Goal: Information Seeking & Learning: Find specific fact

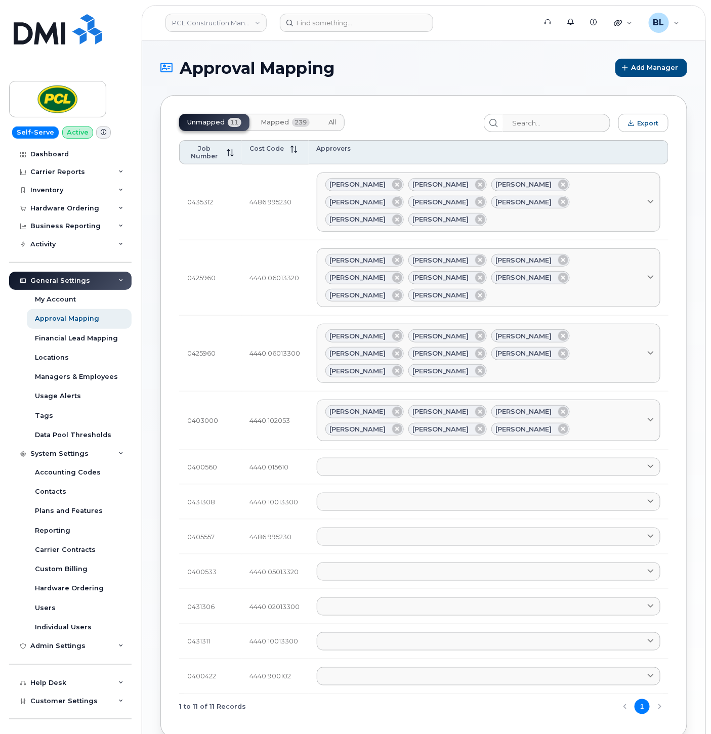
drag, startPoint x: 431, startPoint y: 81, endPoint x: 432, endPoint y: 76, distance: 5.2
click at [430, 81] on section "Approval Mapping Add Manager Unmapped 11 Mapped 239 All Export Job Number Cost …" at bounding box center [423, 427] width 527 height 736
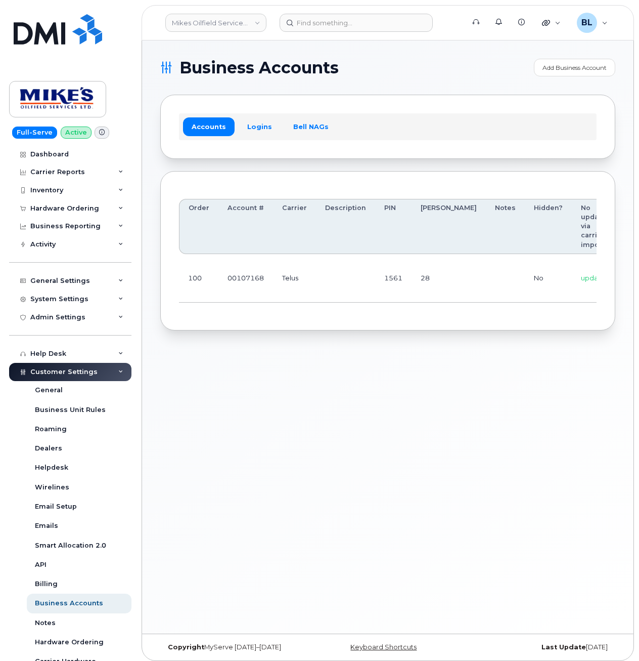
click at [330, 379] on div "Business Accounts Add Business Account Accounts Logins Bell NAGs Order Account …" at bounding box center [388, 336] width 492 height 593
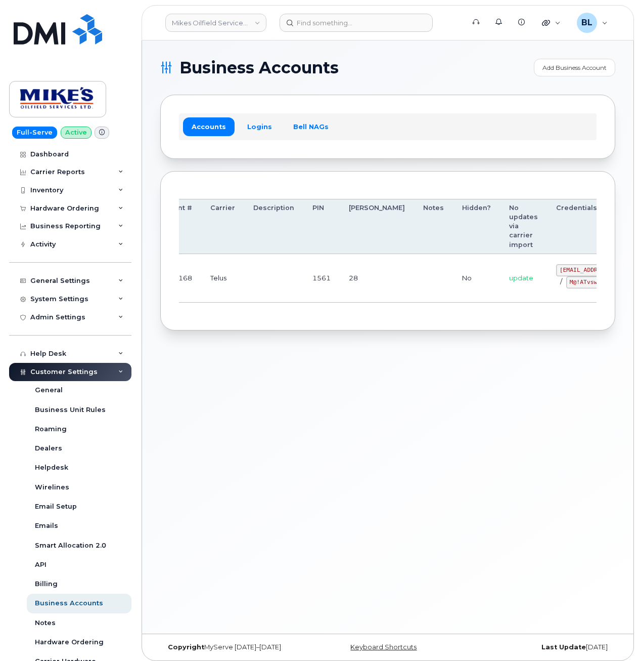
drag, startPoint x: 247, startPoint y: 284, endPoint x: 513, endPoint y: 263, distance: 267.4
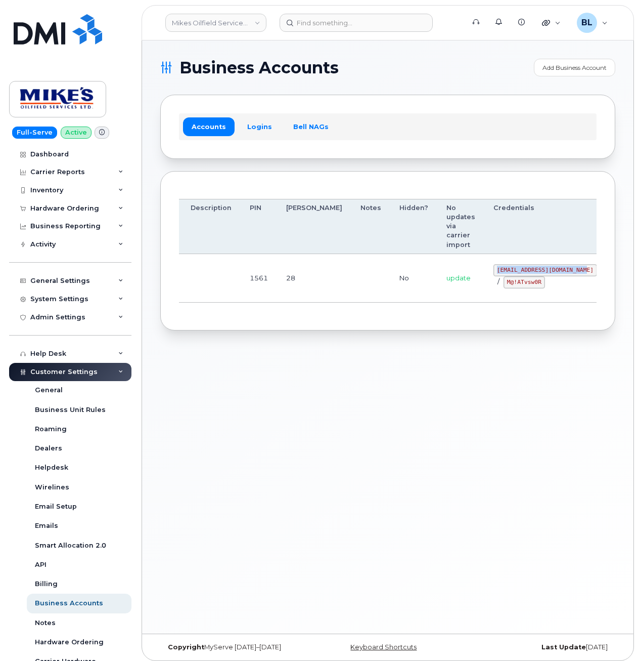
drag, startPoint x: 440, startPoint y: 270, endPoint x: 532, endPoint y: 270, distance: 92.1
click at [532, 270] on td "mikes.oilfield@outlook.com / M@!ATvsw0R" at bounding box center [546, 278] width 122 height 49
copy code "mikes.oilfield@outlook.com"
drag, startPoint x: 315, startPoint y: 337, endPoint x: 321, endPoint y: 337, distance: 6.1
click at [318, 337] on div "Business Accounts Add Business Account Accounts Logins Bell NAGs Order Account …" at bounding box center [388, 336] width 492 height 593
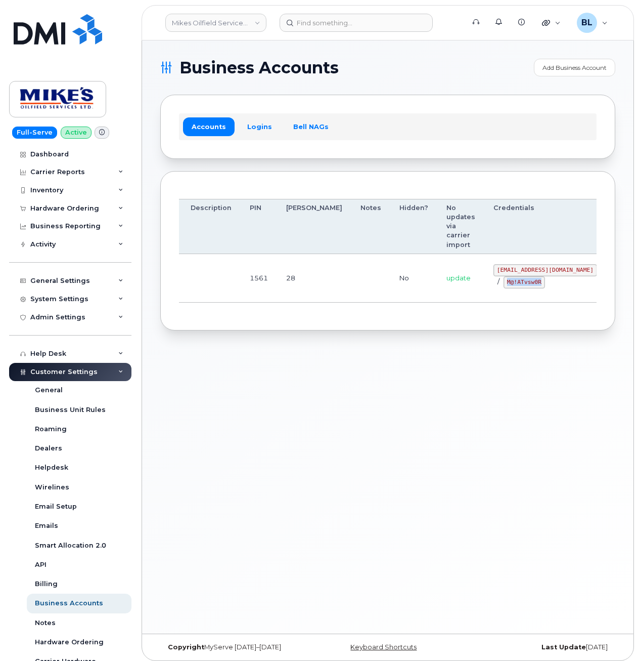
drag, startPoint x: 466, startPoint y: 283, endPoint x: 498, endPoint y: 288, distance: 32.8
click at [504, 288] on code "M@!ATvsw0R" at bounding box center [524, 282] width 41 height 12
copy code "M@!ATvsw0R"
click at [374, 343] on div "Business Accounts Add Business Account Accounts Logins Bell NAGs Order Account …" at bounding box center [388, 336] width 492 height 593
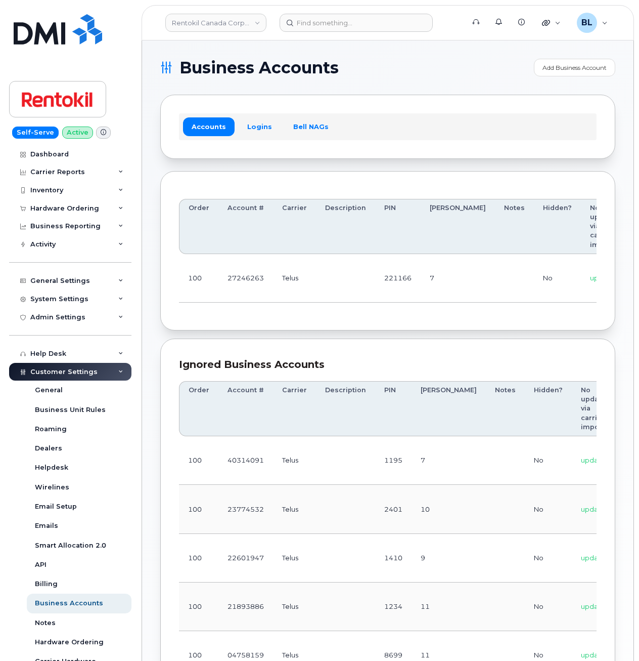
click at [367, 151] on div "Accounts Logins Bell NAGs" at bounding box center [387, 127] width 455 height 64
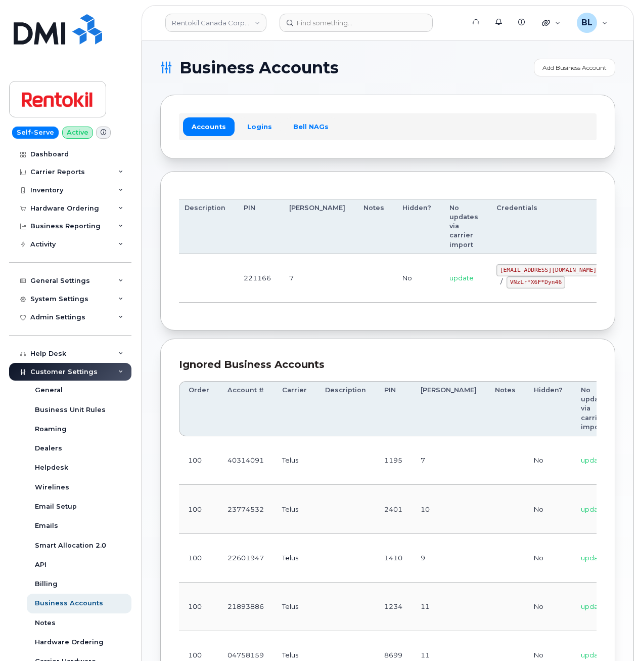
drag, startPoint x: 315, startPoint y: 271, endPoint x: 533, endPoint y: 267, distance: 217.6
drag, startPoint x: 445, startPoint y: 268, endPoint x: 529, endPoint y: 276, distance: 84.4
click at [529, 276] on code "malorie.bell@rentokil.com" at bounding box center [549, 270] width 104 height 12
copy code "malorie.bell@rentokil.com"
click at [488, 291] on td "malorie.bell@rentokil.com / VNzLr*X6F*Dyn46" at bounding box center [549, 278] width 122 height 49
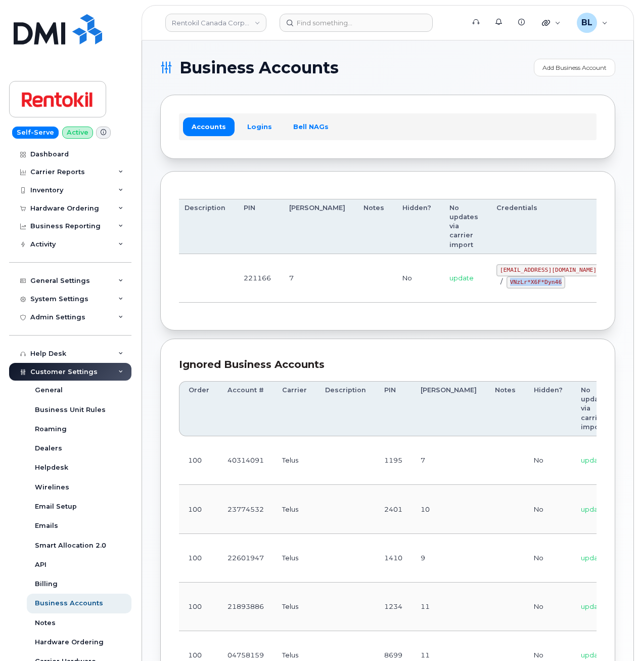
drag, startPoint x: 456, startPoint y: 282, endPoint x: 506, endPoint y: 285, distance: 50.7
click at [507, 285] on code "VNzLr*X6F*Dyn46" at bounding box center [536, 282] width 59 height 12
copy code "VNzLr*X6F*Dyn46"
drag, startPoint x: 334, startPoint y: 308, endPoint x: 265, endPoint y: 228, distance: 105.7
click at [333, 303] on div "Order Account # Carrier Description PIN Bill Day Notes Hidden? No updates via c…" at bounding box center [388, 251] width 418 height 122
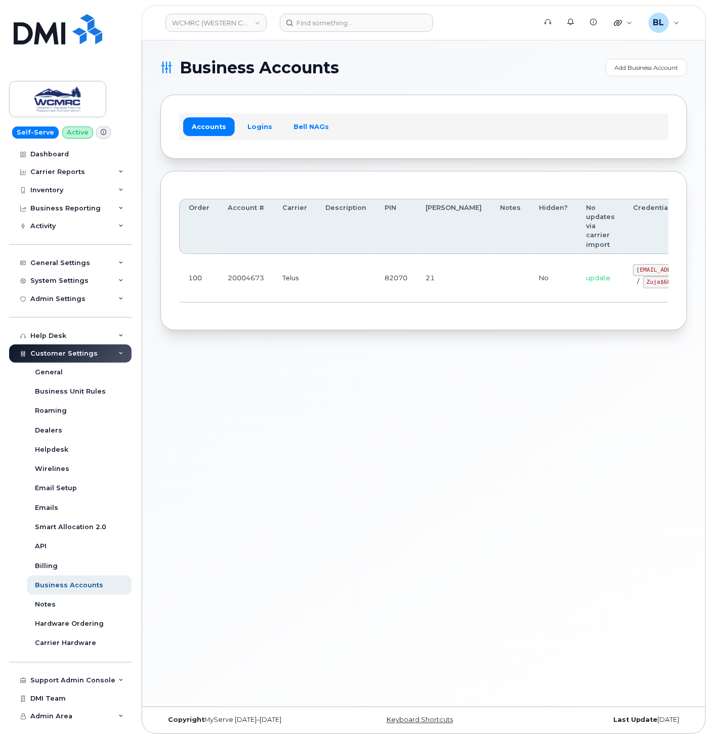
drag, startPoint x: 270, startPoint y: 302, endPoint x: 570, endPoint y: 253, distance: 303.9
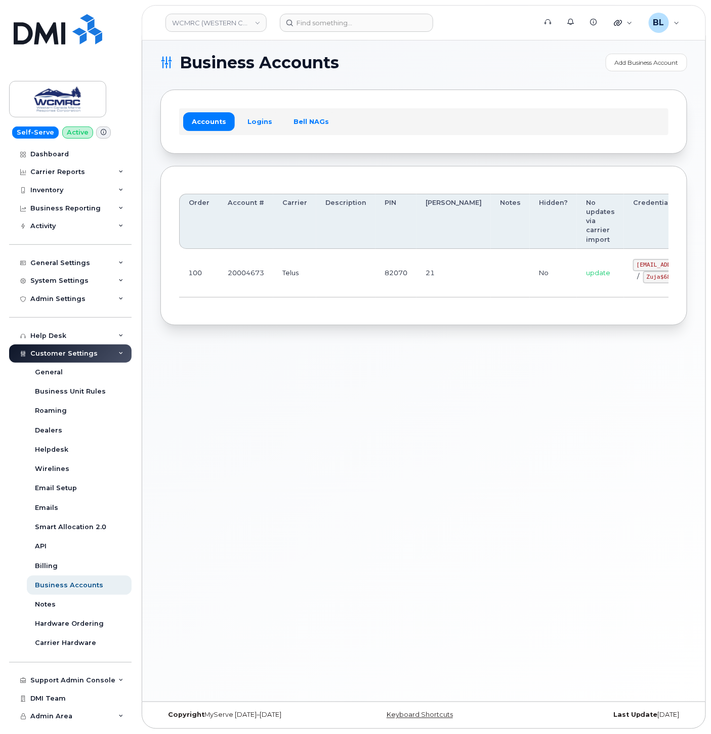
drag, startPoint x: 456, startPoint y: 284, endPoint x: 809, endPoint y: 315, distance: 354.9
drag, startPoint x: 583, startPoint y: 266, endPoint x: 622, endPoint y: 264, distance: 39.5
click at [633, 264] on code "ap@wcmrc.com" at bounding box center [685, 265] width 104 height 12
copy code "ap@wcmrc.com"
drag, startPoint x: 585, startPoint y: 309, endPoint x: 583, endPoint y: 298, distance: 10.9
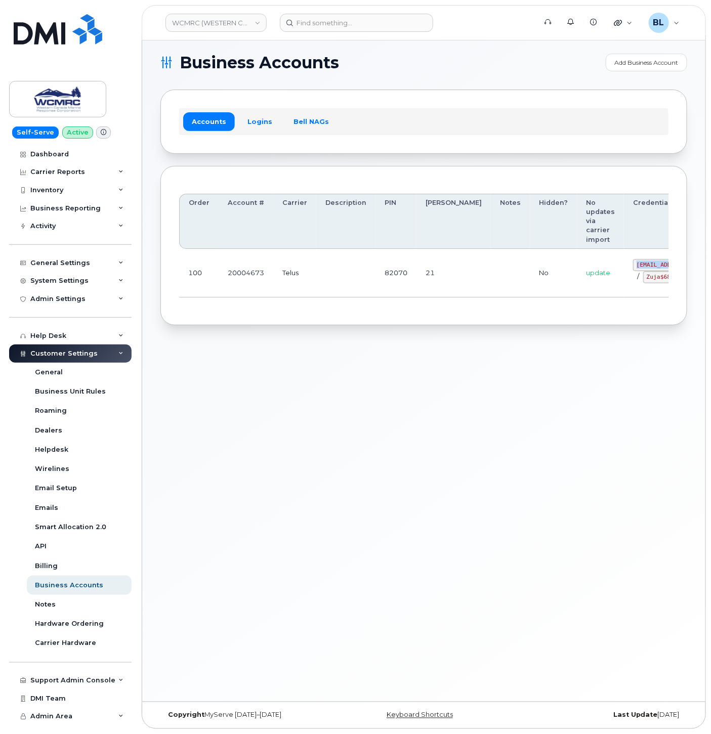
click at [585, 307] on div "Order Account # Carrier Description PIN Bill Day Notes Hidden? No updates via c…" at bounding box center [423, 246] width 489 height 122
drag, startPoint x: 580, startPoint y: 282, endPoint x: 624, endPoint y: 287, distance: 44.3
click at [633, 283] on div "ap@wcmrc.com / Zuja$684612" at bounding box center [685, 271] width 104 height 24
copy code "Zuja$684612"
drag, startPoint x: 380, startPoint y: 393, endPoint x: 380, endPoint y: 387, distance: 5.1
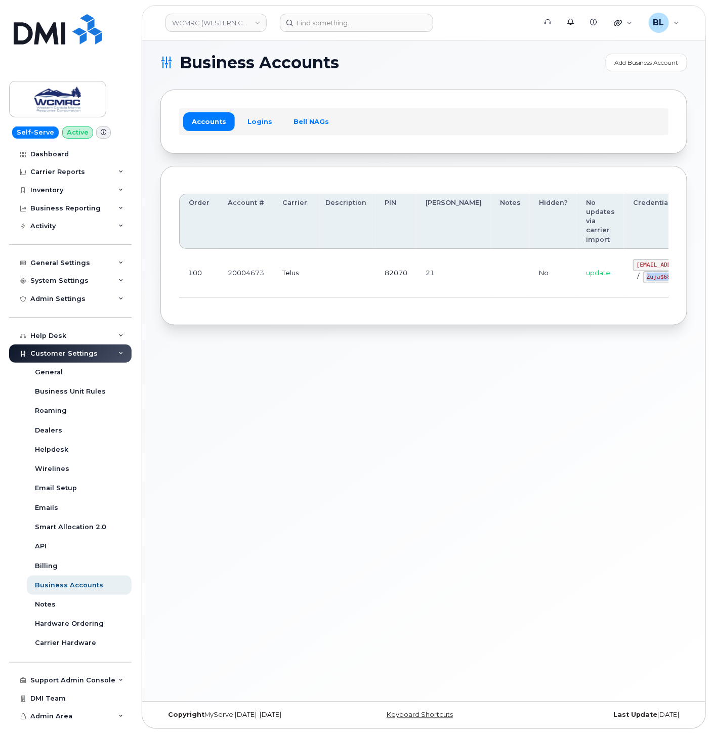
click at [380, 393] on div "Business Accounts Add Business Account Accounts Logins Bell NAGs Order Account …" at bounding box center [423, 368] width 563 height 666
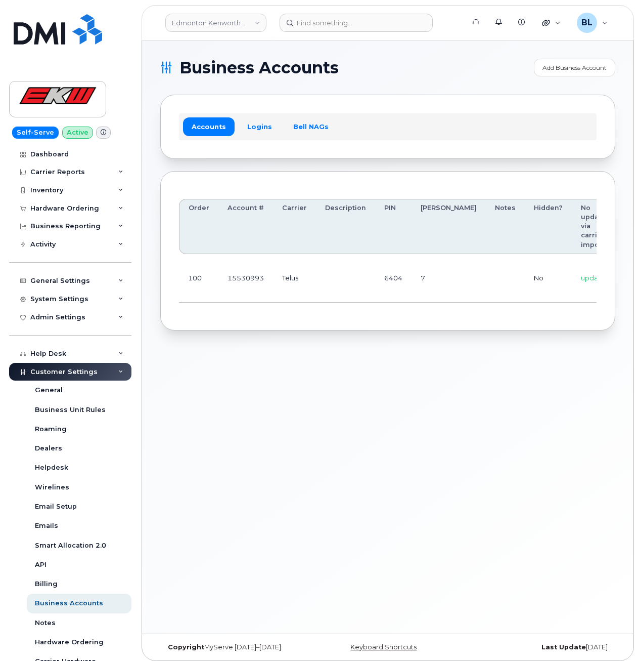
scroll to position [0, 84]
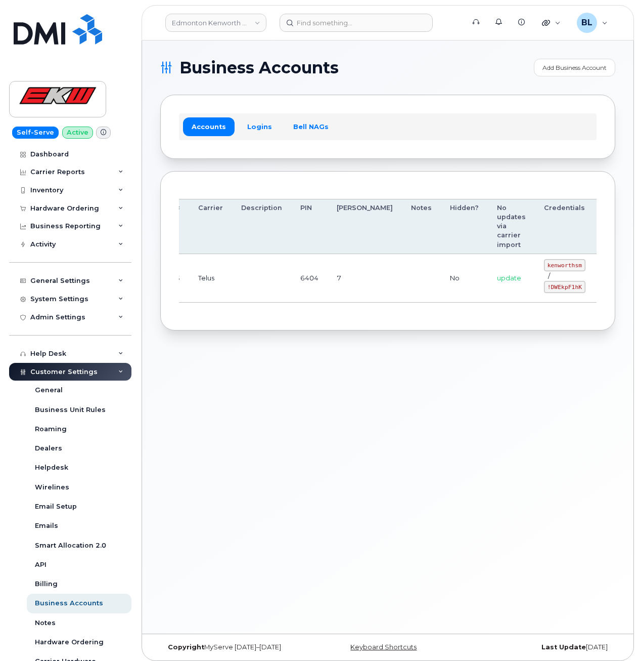
drag, startPoint x: 401, startPoint y: 270, endPoint x: 628, endPoint y: 279, distance: 227.8
drag, startPoint x: 497, startPoint y: 265, endPoint x: 530, endPoint y: 262, distance: 33.0
click at [544, 262] on code "kenworthsm" at bounding box center [564, 265] width 41 height 12
click at [544, 263] on code "kenworthsm" at bounding box center [564, 265] width 41 height 12
drag, startPoint x: 488, startPoint y: 264, endPoint x: 528, endPoint y: 267, distance: 40.1
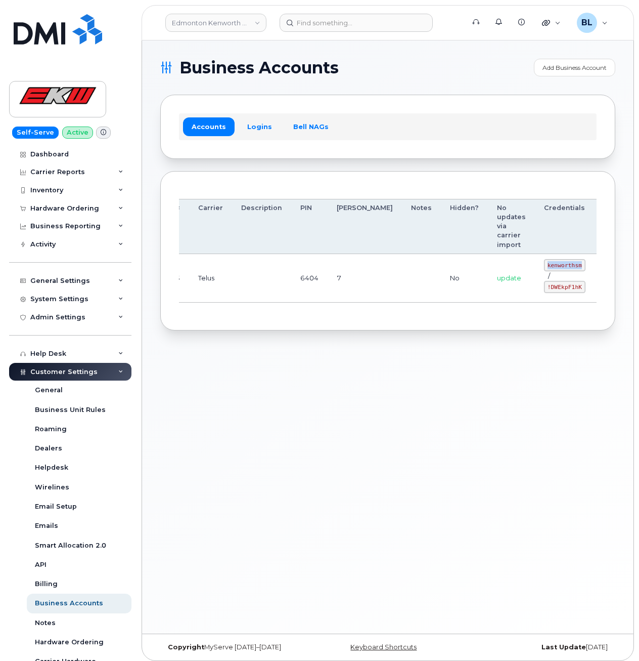
click at [535, 267] on td "kenworthsm / !DWEkpF1hK" at bounding box center [565, 278] width 60 height 49
copy code "kenworthsm"
drag, startPoint x: 494, startPoint y: 287, endPoint x: 528, endPoint y: 285, distance: 34.0
click at [544, 285] on code "!DWEkpF1hK" at bounding box center [564, 287] width 41 height 12
copy code "!DWEkpF1hK"
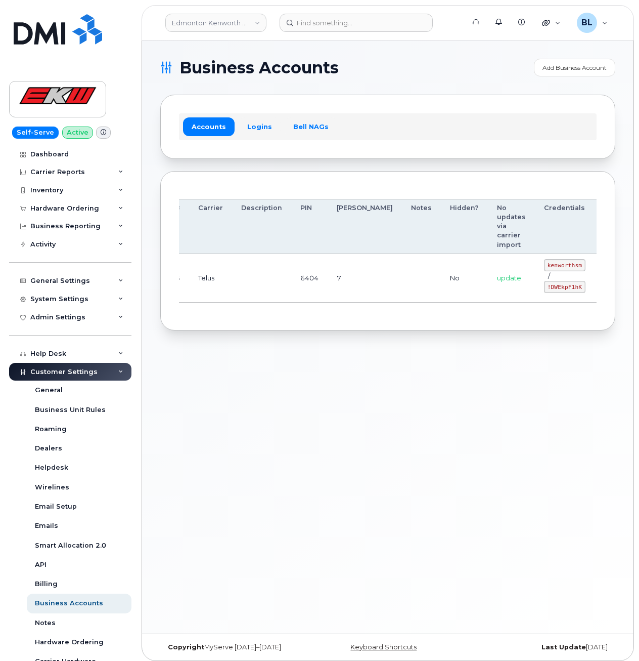
drag, startPoint x: 357, startPoint y: 370, endPoint x: 341, endPoint y: 345, distance: 29.1
click at [357, 370] on div "Business Accounts Add Business Account Accounts Logins Bell NAGs Order Account …" at bounding box center [388, 336] width 492 height 593
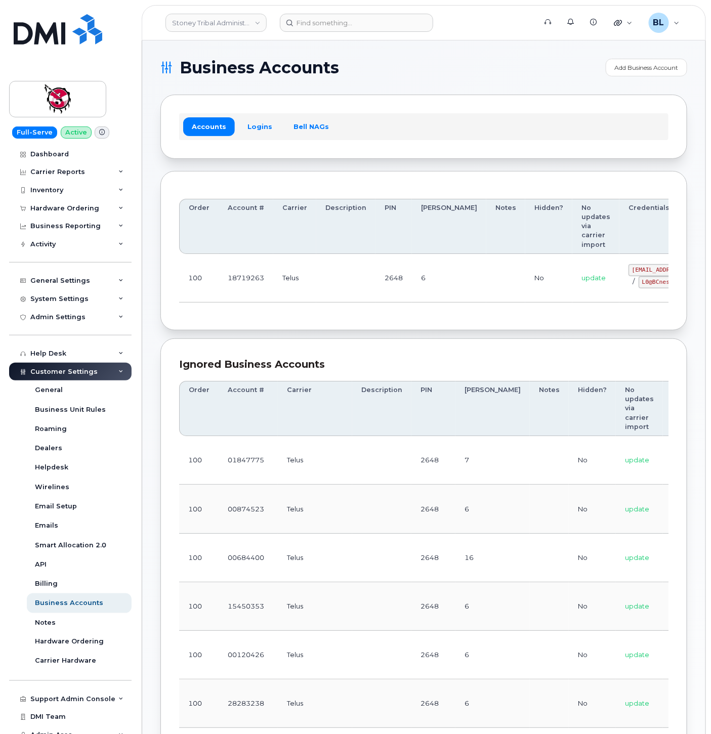
click at [225, 334] on section "Business Accounts Add Business Account Accounts Logins Bell NAGs Order Account …" at bounding box center [423, 724] width 527 height 1330
drag, startPoint x: 299, startPoint y: 289, endPoint x: 541, endPoint y: 294, distance: 241.8
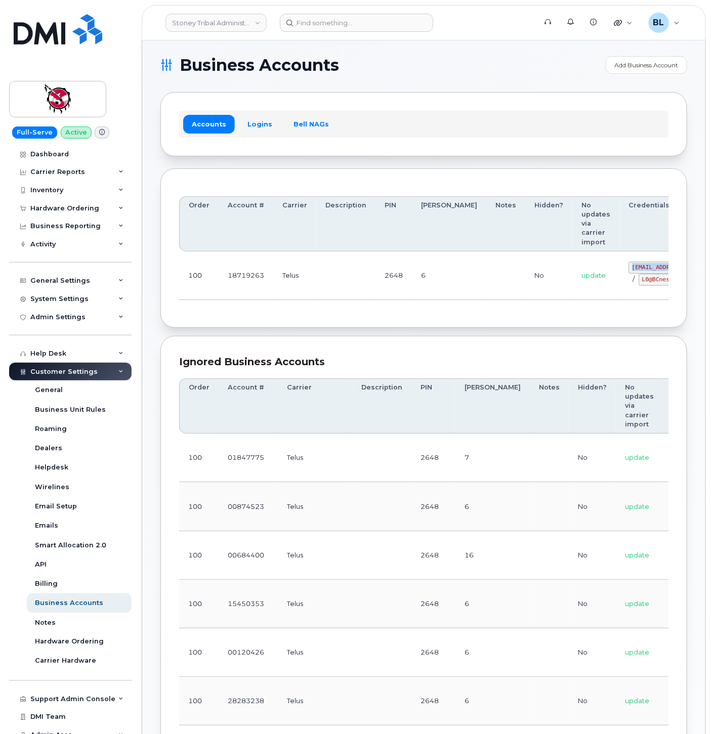
drag, startPoint x: 577, startPoint y: 267, endPoint x: 630, endPoint y: 270, distance: 52.7
click at [630, 270] on code "18719263@sm.com" at bounding box center [680, 268] width 104 height 12
copy code "18719263@sm.com"
click at [330, 296] on td at bounding box center [345, 275] width 59 height 49
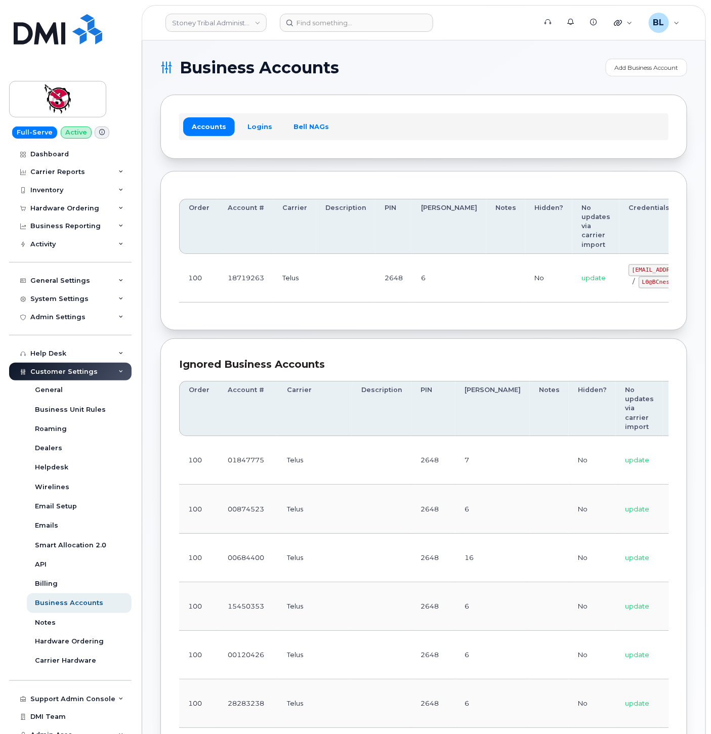
drag, startPoint x: 421, startPoint y: 291, endPoint x: 603, endPoint y: 288, distance: 182.6
click at [638, 281] on code "L0@BCnesAg" at bounding box center [658, 282] width 41 height 12
drag, startPoint x: 594, startPoint y: 281, endPoint x: 624, endPoint y: 287, distance: 29.9
click at [628, 287] on div "18719263@sm.com / L0@BCnesAg" at bounding box center [680, 276] width 104 height 24
copy code "L0@BCnesAg"
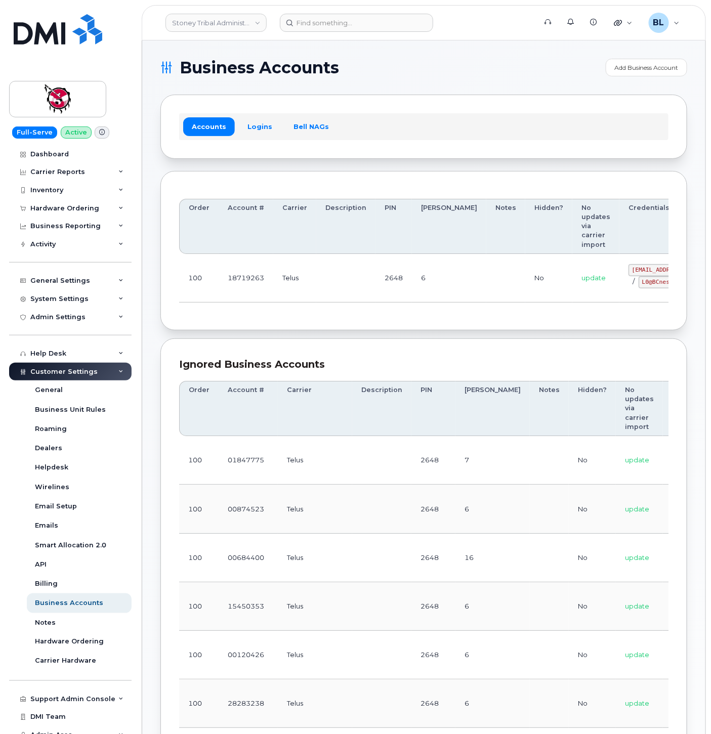
drag, startPoint x: 410, startPoint y: 334, endPoint x: 398, endPoint y: 271, distance: 64.9
click at [410, 334] on section "Business Accounts Add Business Account Accounts Logins Bell NAGs Order Account …" at bounding box center [423, 724] width 527 height 1330
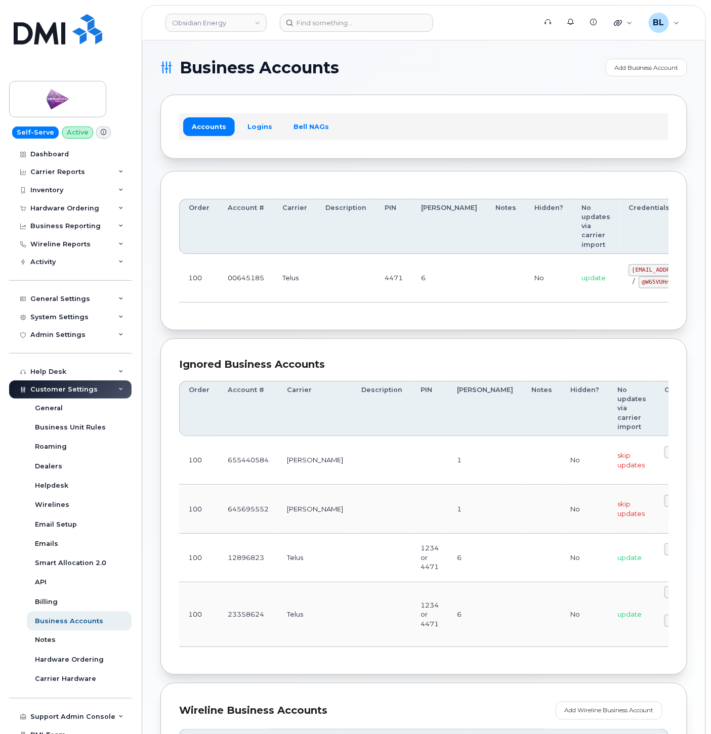
scroll to position [0, 48]
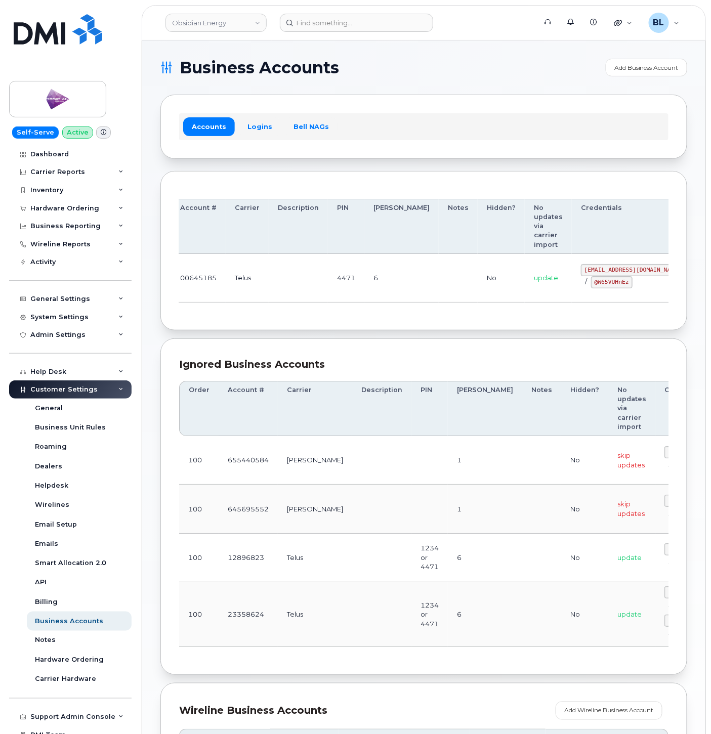
drag, startPoint x: 401, startPoint y: 267, endPoint x: 653, endPoint y: 287, distance: 252.7
click at [581, 269] on code "[EMAIL_ADDRESS][DOMAIN_NAME]" at bounding box center [633, 270] width 104 height 12
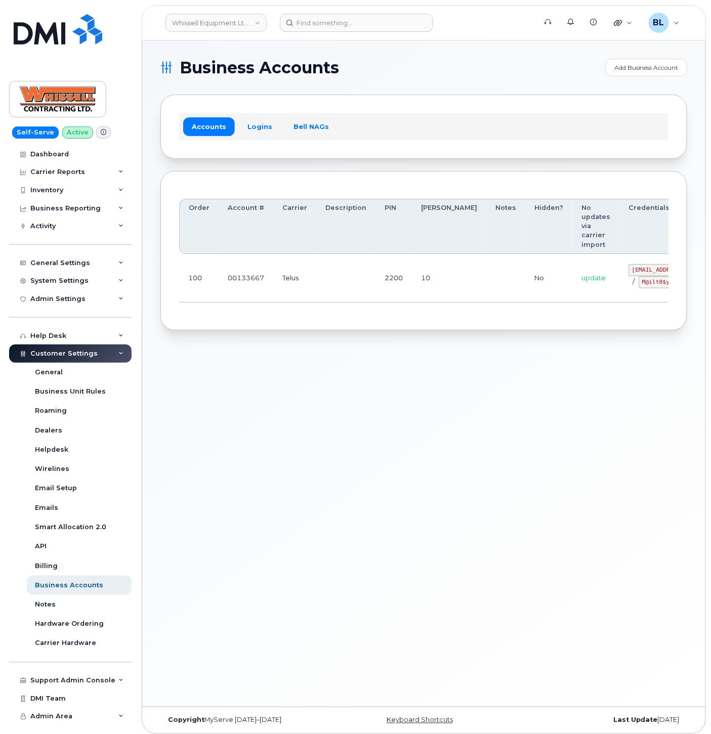
scroll to position [0, 41]
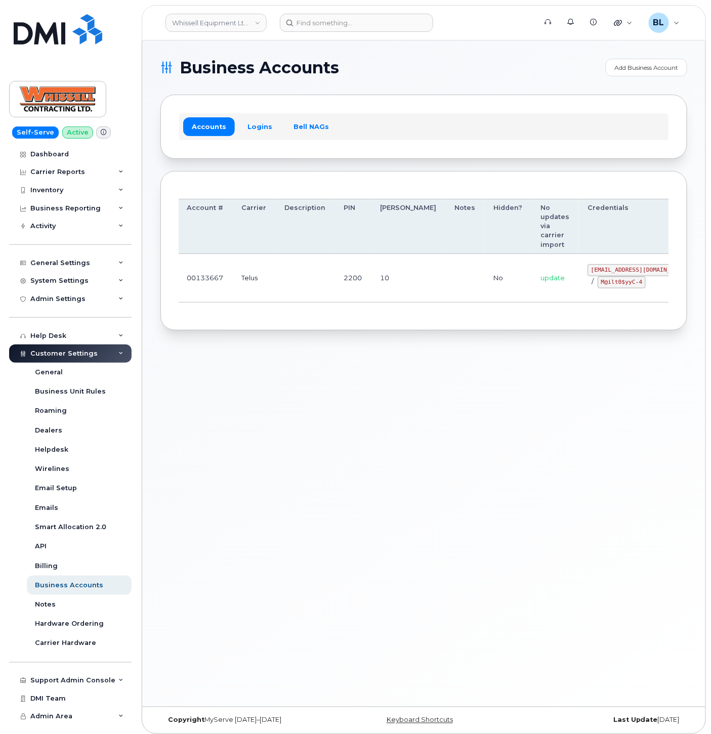
drag, startPoint x: 310, startPoint y: 268, endPoint x: 604, endPoint y: 278, distance: 294.1
drag, startPoint x: 562, startPoint y: 271, endPoint x: 599, endPoint y: 271, distance: 36.4
click at [599, 271] on code "itadmin@whissell.ca" at bounding box center [639, 270] width 104 height 12
copy code "itadmin@whissell.ca"
drag, startPoint x: 319, startPoint y: 318, endPoint x: 361, endPoint y: 316, distance: 42.0
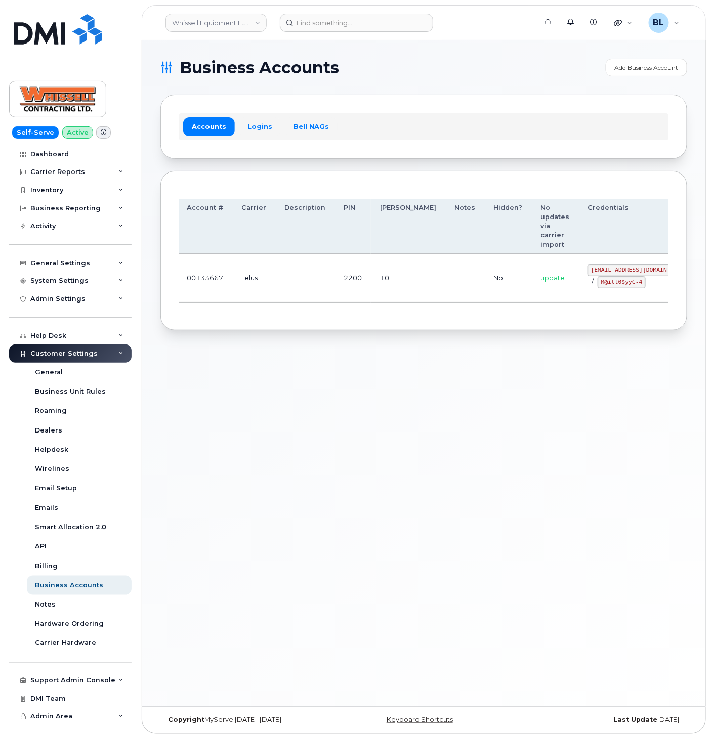
click at [325, 317] on div "Order Account # Carrier Description PIN Bill Day Notes Hidden? No updates via c…" at bounding box center [423, 251] width 527 height 160
drag, startPoint x: 550, startPoint y: 282, endPoint x: 597, endPoint y: 286, distance: 47.2
click at [597, 286] on div "itadmin@whissell.ca / M@ilt0$yyC-4" at bounding box center [639, 276] width 104 height 24
drag, startPoint x: 595, startPoint y: 286, endPoint x: 549, endPoint y: 285, distance: 46.0
click at [597, 286] on code "M@ilt0$yyC-4" at bounding box center [621, 282] width 48 height 12
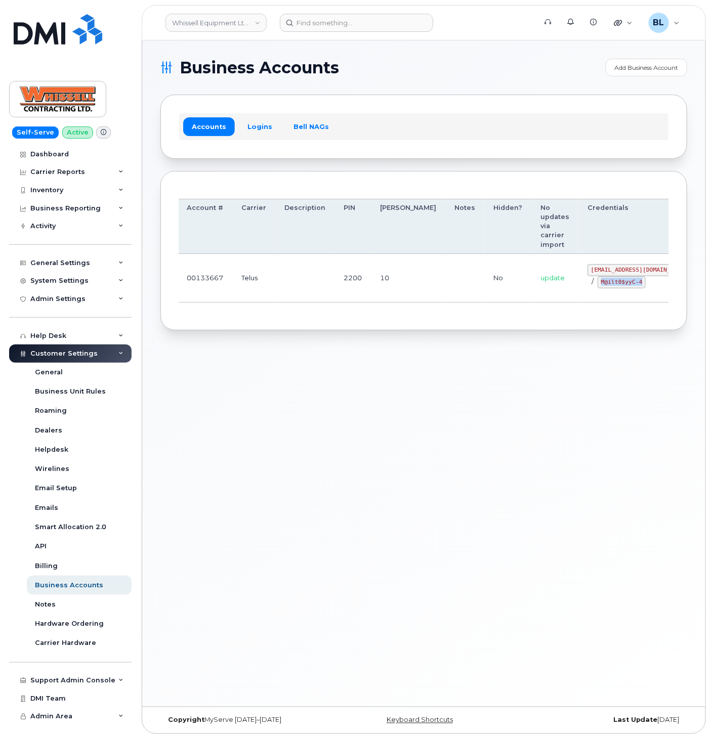
drag, startPoint x: 540, startPoint y: 284, endPoint x: 588, endPoint y: 288, distance: 48.8
click at [588, 288] on div "itadmin@whissell.ca / M@ilt0$yyC-4" at bounding box center [639, 276] width 104 height 24
copy code "M@ilt0$yyC-4"
drag, startPoint x: 274, startPoint y: 336, endPoint x: 286, endPoint y: 278, distance: 58.9
click at [274, 335] on div "Business Accounts Add Business Account Accounts Logins Bell NAGs Order Account …" at bounding box center [423, 373] width 563 height 666
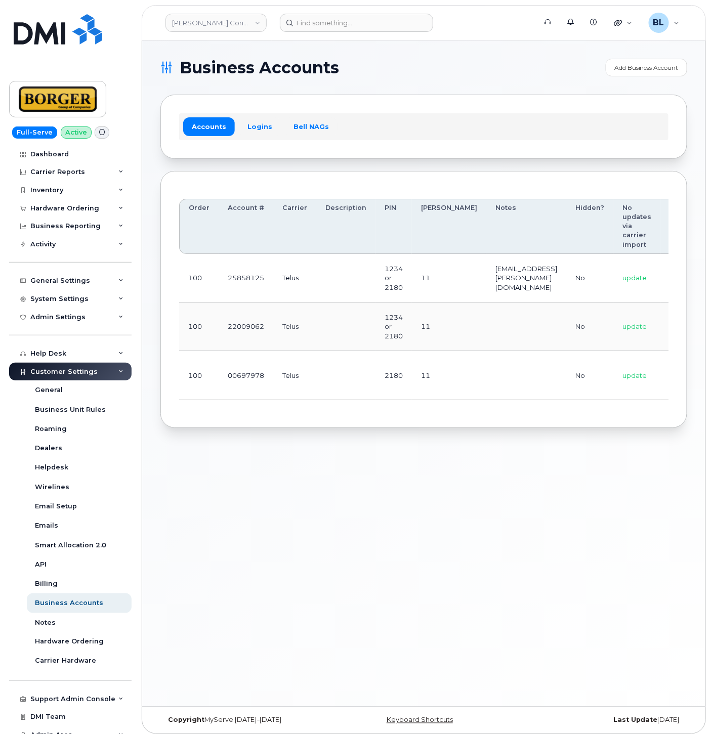
scroll to position [0, 118]
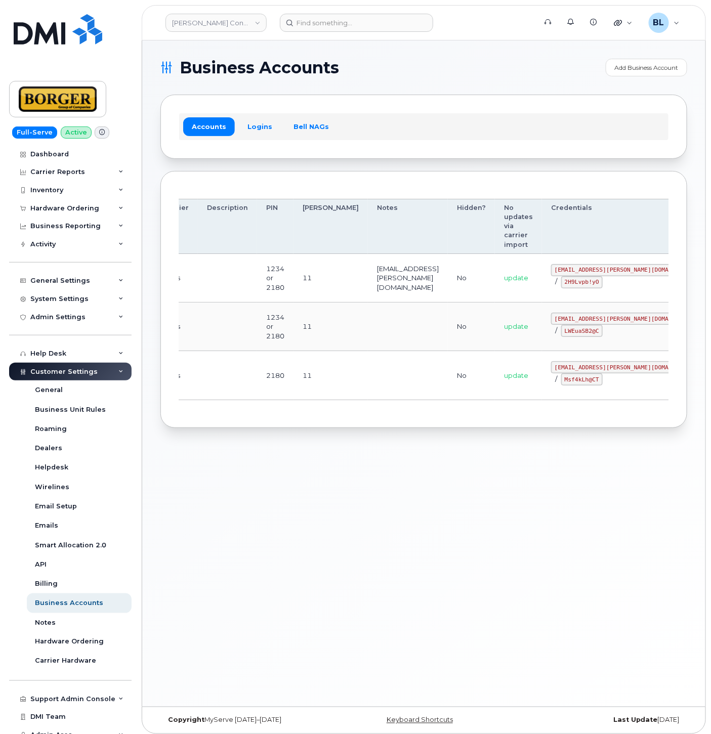
drag, startPoint x: 354, startPoint y: 358, endPoint x: 499, endPoint y: 353, distance: 145.3
drag, startPoint x: 511, startPoint y: 320, endPoint x: 598, endPoint y: 325, distance: 87.1
click at [598, 325] on td "earthworksborger@borger.ca / LWEuaSB2@C" at bounding box center [625, 326] width 167 height 49
copy code "earthworksborger@borger.ca"
drag, startPoint x: 524, startPoint y: 327, endPoint x: 558, endPoint y: 334, distance: 34.6
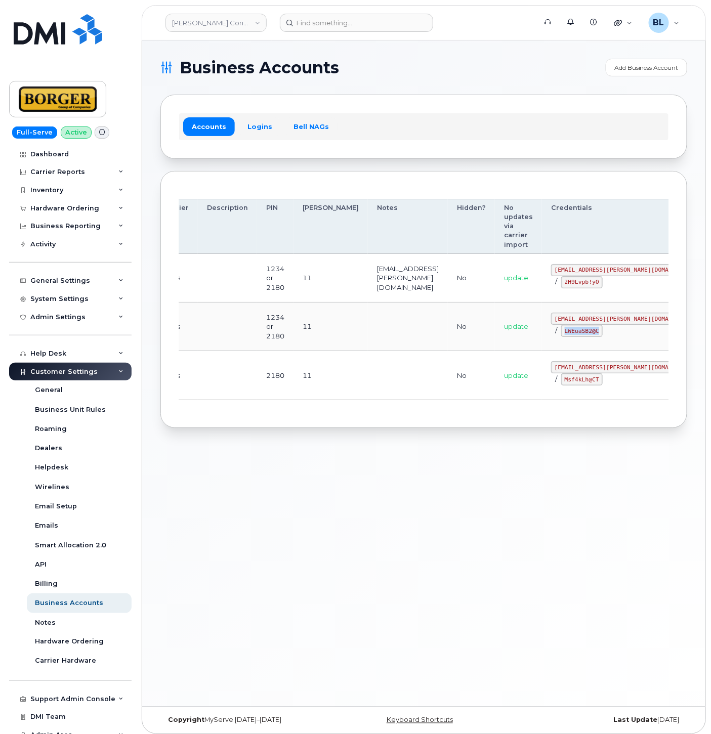
click at [561, 334] on code "LWEuaSB2@C" at bounding box center [581, 331] width 41 height 12
copy code "LWEuaSB2@C"
drag, startPoint x: 341, startPoint y: 388, endPoint x: 332, endPoint y: 361, distance: 28.8
click at [368, 385] on td at bounding box center [408, 375] width 80 height 49
drag, startPoint x: 516, startPoint y: 365, endPoint x: 577, endPoint y: 367, distance: 60.7
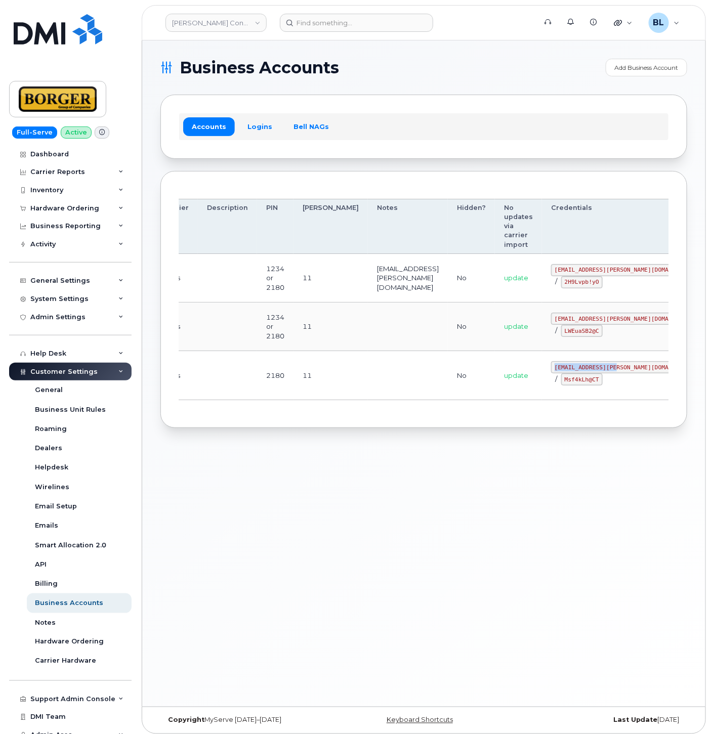
click at [577, 367] on div "corprick@borger.ca / Msf4kLh@CT" at bounding box center [625, 373] width 149 height 24
copy code "corprick@borger.ca"
drag, startPoint x: 490, startPoint y: 387, endPoint x: 524, endPoint y: 382, distance: 34.3
click at [495, 386] on td "update" at bounding box center [518, 375] width 47 height 49
drag, startPoint x: 512, startPoint y: 380, endPoint x: 552, endPoint y: 381, distance: 39.5
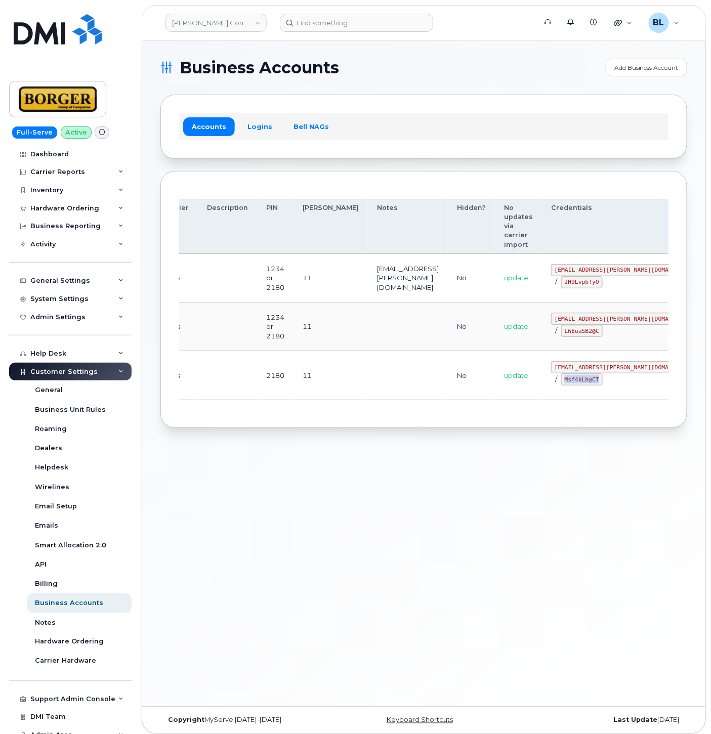
click at [552, 381] on div "corprick@borger.ca / Msf4kLh@CT" at bounding box center [625, 373] width 149 height 24
copy code "Msf4kLh@CT"
drag, startPoint x: 535, startPoint y: 271, endPoint x: 584, endPoint y: 273, distance: 49.6
click at [584, 273] on code "ricksalmcal@borger.ca" at bounding box center [625, 270] width 149 height 12
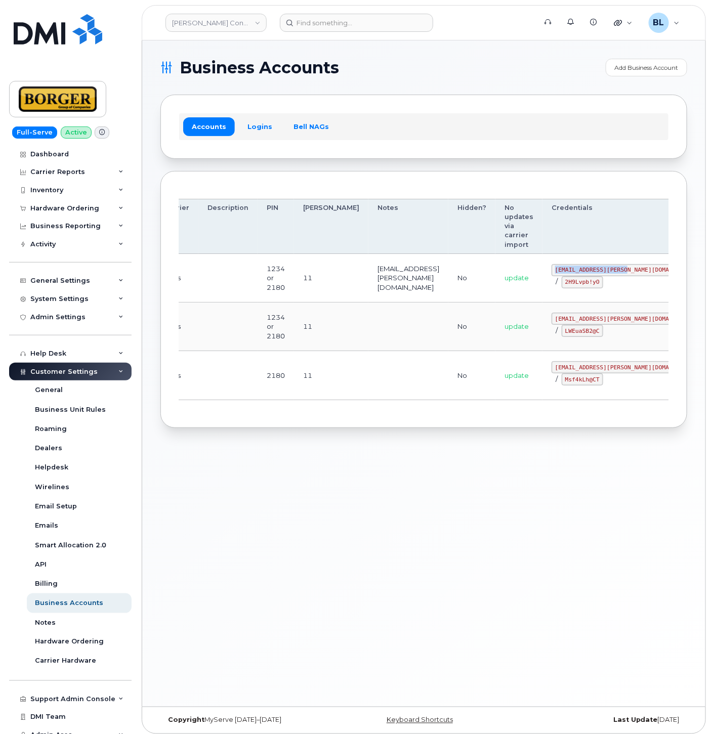
copy code "ricksalmcal@borger.ca"
drag, startPoint x: 514, startPoint y: 284, endPoint x: 550, endPoint y: 285, distance: 35.9
click at [561, 285] on code "2H9Lvpb!yO" at bounding box center [581, 282] width 41 height 12
copy code "2H9Lvpb!yO"
click at [361, 534] on div "Business Accounts Add Business Account Accounts Logins Bell NAGs Order Account …" at bounding box center [423, 373] width 563 height 666
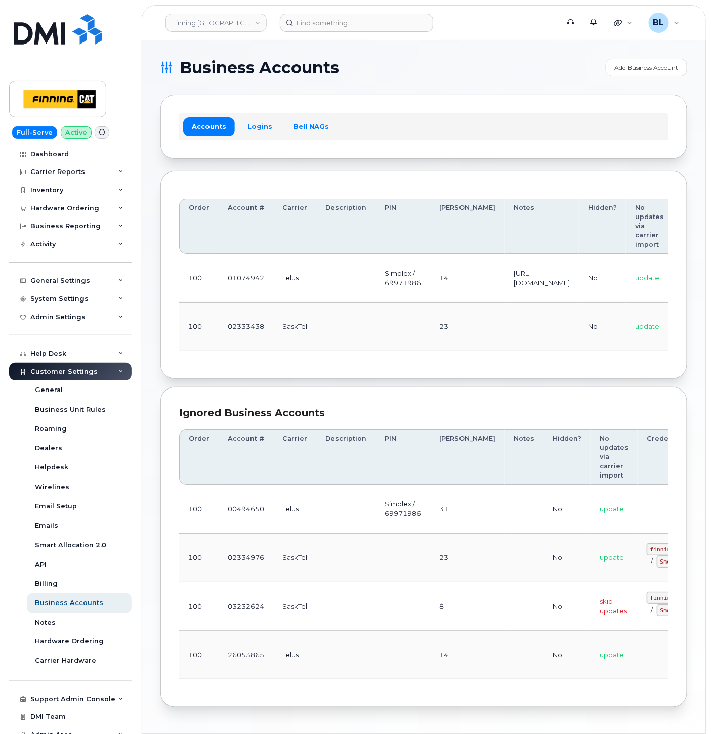
scroll to position [0, 168]
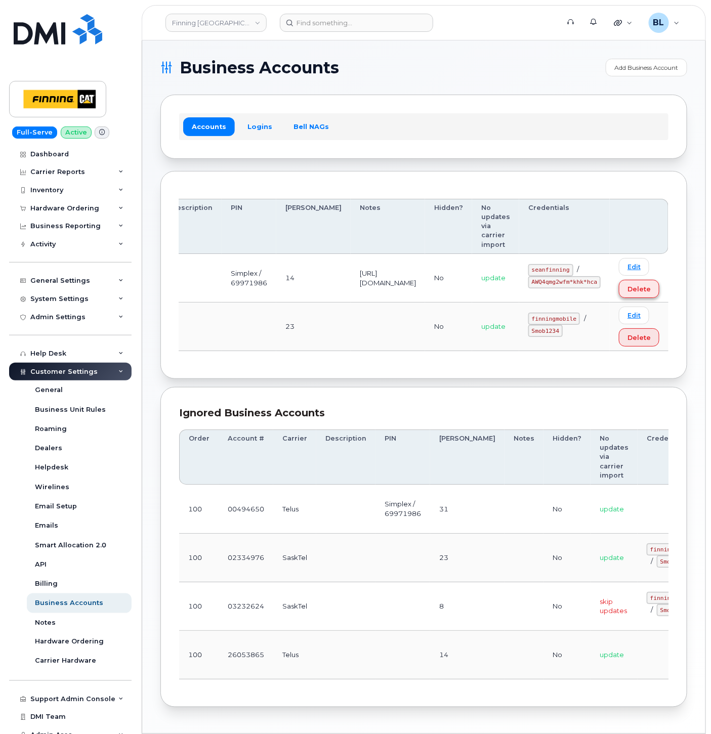
drag, startPoint x: 550, startPoint y: 298, endPoint x: 630, endPoint y: 294, distance: 80.6
drag, startPoint x: 537, startPoint y: 267, endPoint x: 573, endPoint y: 268, distance: 36.4
click at [573, 268] on code "seanfinning" at bounding box center [550, 270] width 45 height 12
copy code "seanfinning"
drag, startPoint x: 538, startPoint y: 284, endPoint x: 600, endPoint y: 286, distance: 61.8
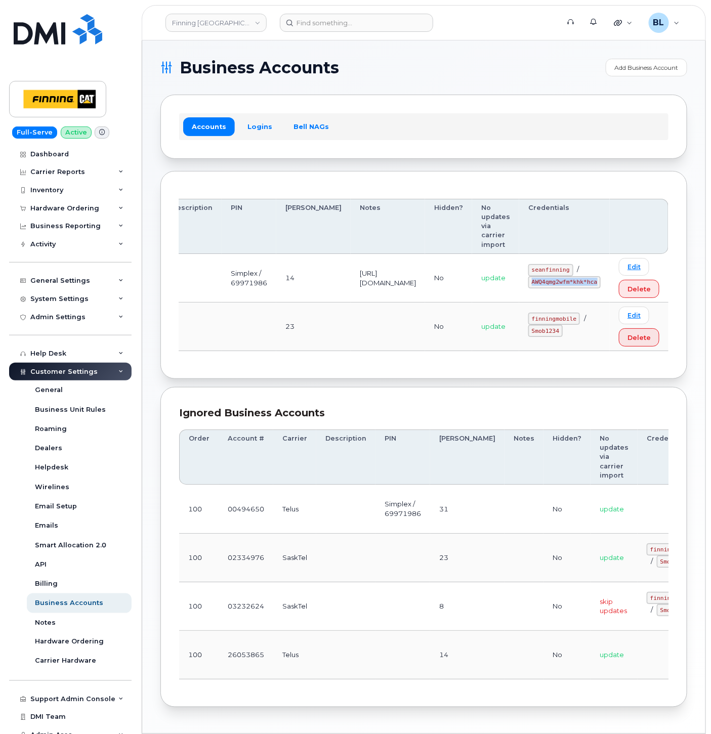
click at [600, 286] on code "AWQ4qmg2wfm*khk*hca" at bounding box center [564, 282] width 72 height 12
copy code "AWQ4qmg2wfm*khk*hca"
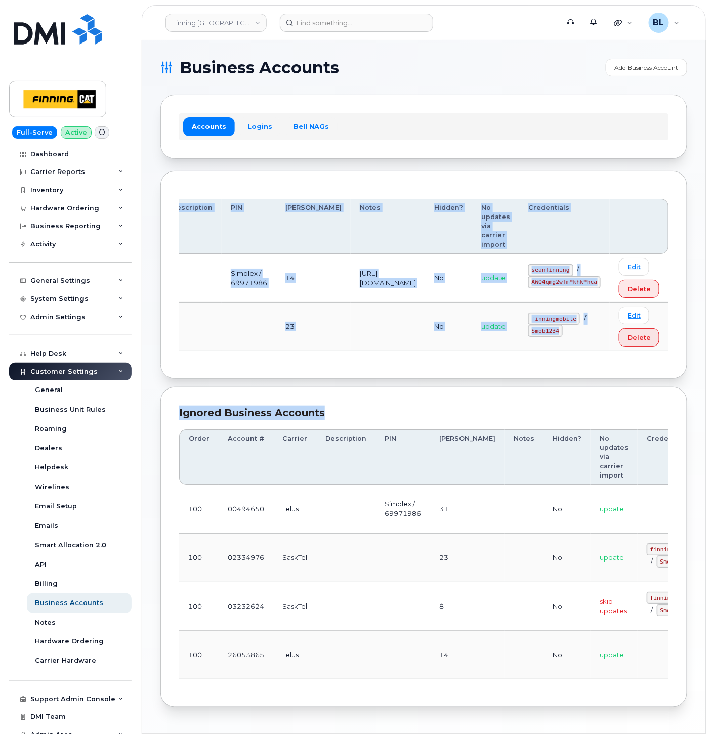
click at [424, 375] on section "Business Accounts Add Business Account Accounts Logins Bell NAGs Order Account …" at bounding box center [423, 383] width 527 height 648
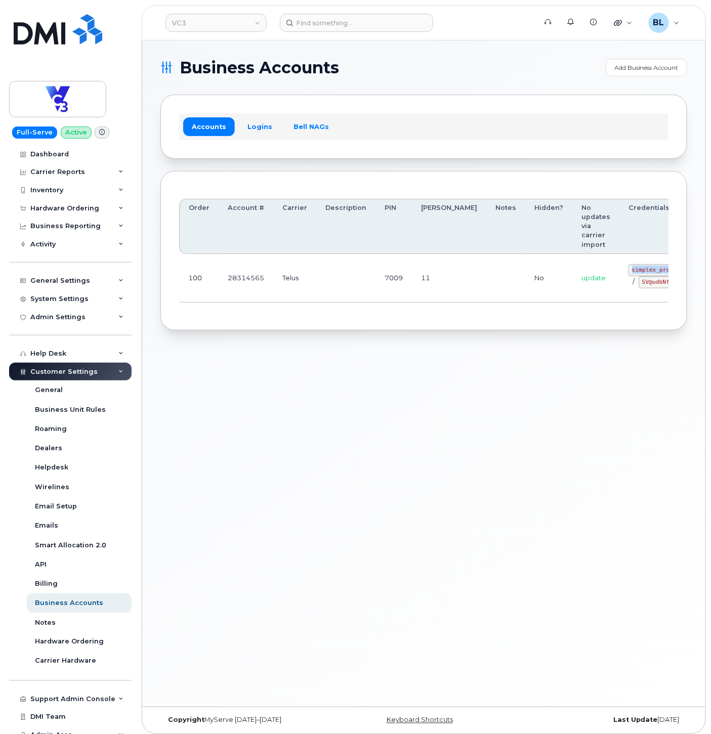
drag, startPoint x: 578, startPoint y: 270, endPoint x: 713, endPoint y: 282, distance: 135.6
click at [640, 272] on code "simplex_procurement" at bounding box center [664, 270] width 72 height 12
copy code "simplex_procurement"
drag, startPoint x: 290, startPoint y: 326, endPoint x: 545, endPoint y: 309, distance: 255.0
click at [291, 326] on div "Order Account # Carrier Description PIN [PERSON_NAME] Notes Hidden? No updates …" at bounding box center [423, 251] width 527 height 160
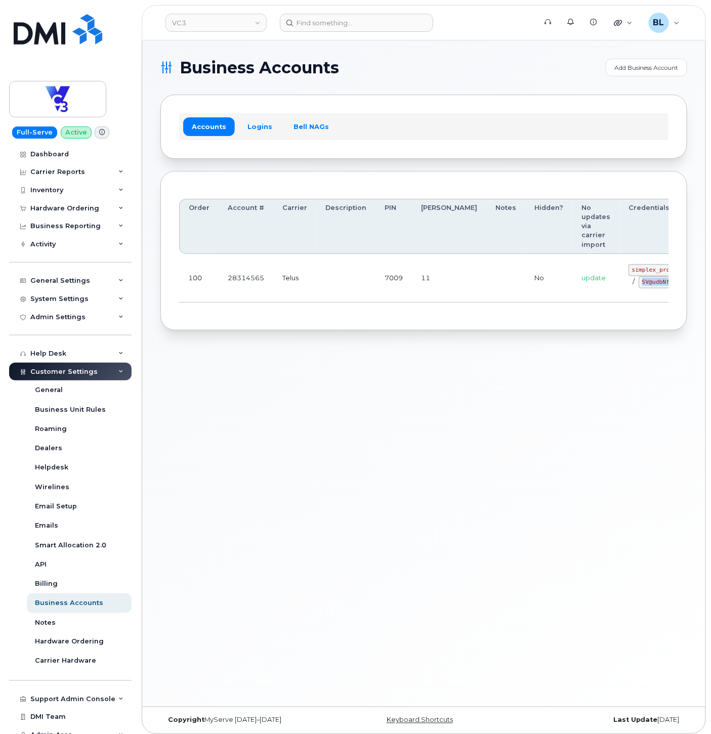
drag, startPoint x: 585, startPoint y: 281, endPoint x: 623, endPoint y: 282, distance: 38.0
click at [628, 282] on div "simplex_procurement / SV@udbNf12" at bounding box center [664, 276] width 72 height 24
copy code "SV@udbNf12"
click at [406, 367] on div "Business Accounts Add Business Account Accounts Logins Bell NAGs Order Account …" at bounding box center [423, 373] width 563 height 666
